Goal: Navigation & Orientation: Understand site structure

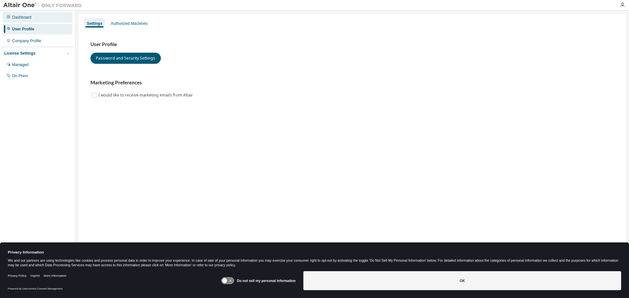
click at [21, 16] on div "Dashboard" at bounding box center [21, 17] width 19 height 5
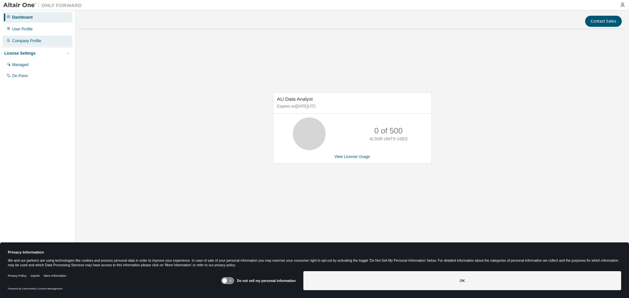
click at [27, 40] on div "Company Profile" at bounding box center [26, 40] width 29 height 5
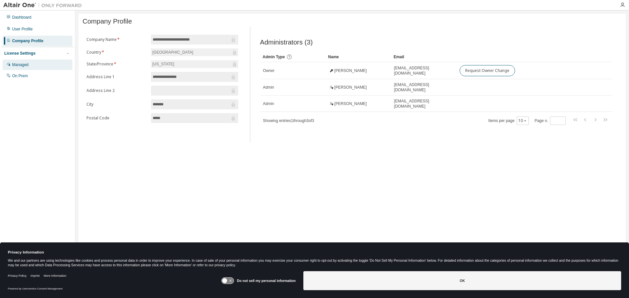
click at [25, 66] on div "Managed" at bounding box center [20, 64] width 16 height 5
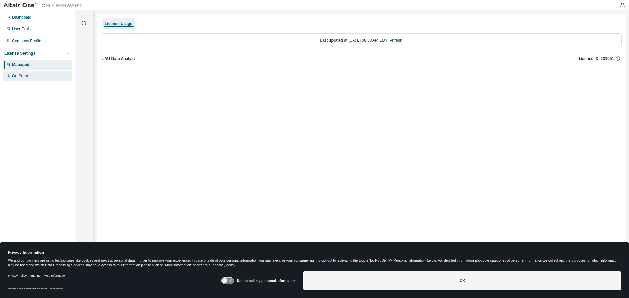
click at [22, 76] on div "On Prem" at bounding box center [20, 75] width 16 height 5
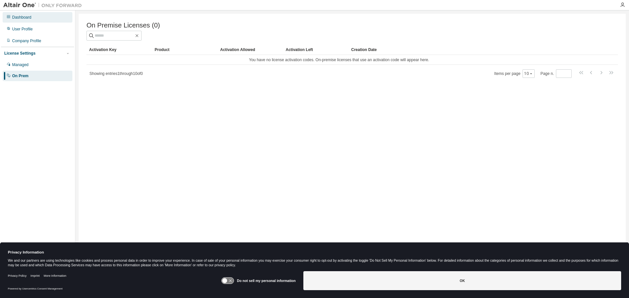
click at [34, 19] on div "Dashboard" at bounding box center [38, 17] width 70 height 10
